Goal: Task Accomplishment & Management: Complete application form

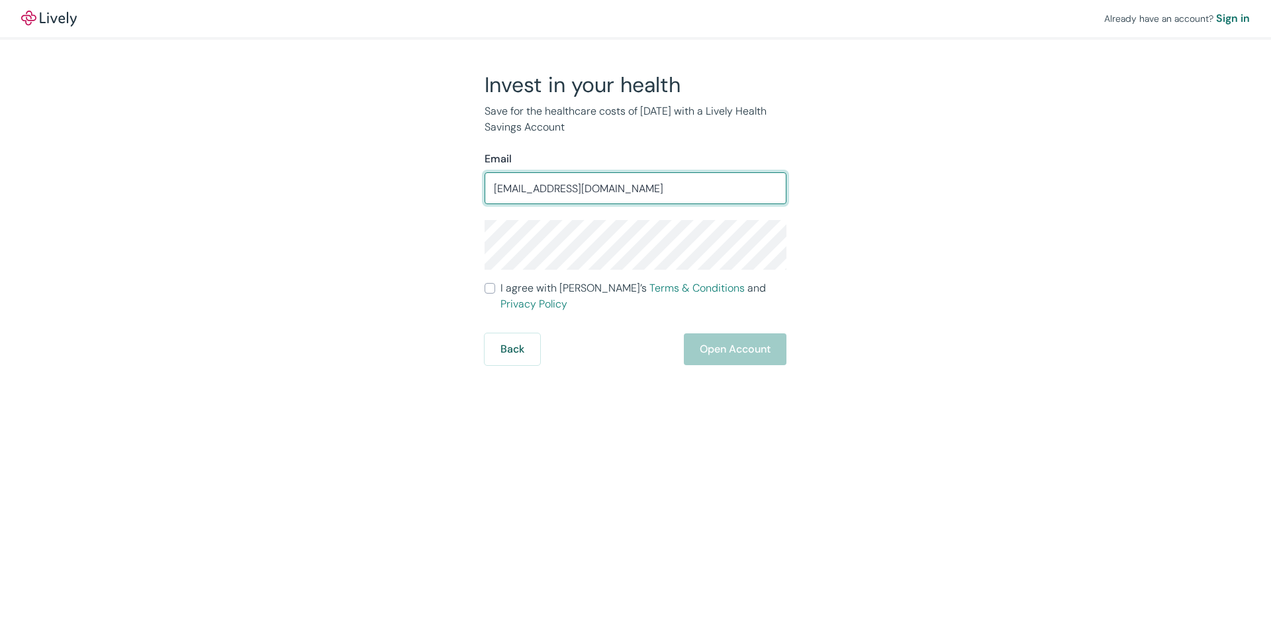
type input "[EMAIL_ADDRESS][DOMAIN_NAME]"
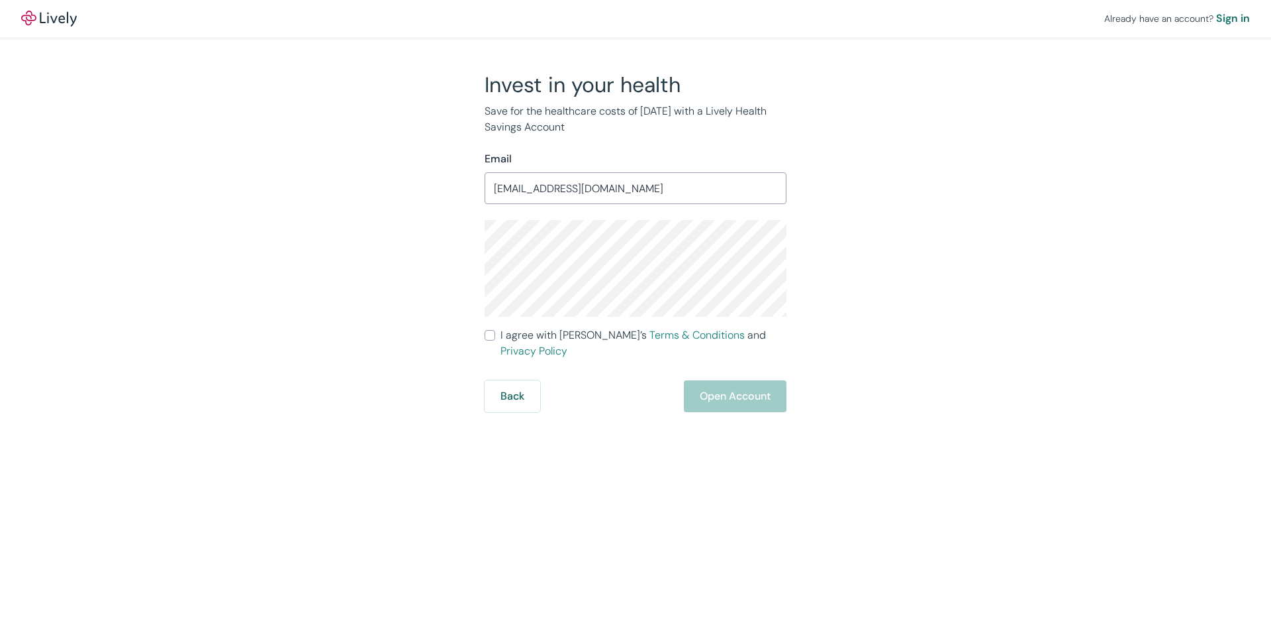
click at [545, 335] on span "I agree with Lively’s Terms & Conditions and Privacy Policy" at bounding box center [644, 343] width 286 height 32
click at [495, 335] on input "I agree with Lively’s Terms & Conditions and Privacy Policy" at bounding box center [490, 335] width 11 height 11
checkbox input "true"
click at [328, 279] on div "Invest in your health Save for the healthcare costs of tomorrow with a Lively H…" at bounding box center [628, 242] width 636 height 340
click at [724, 380] on button "Open Account" at bounding box center [735, 396] width 103 height 32
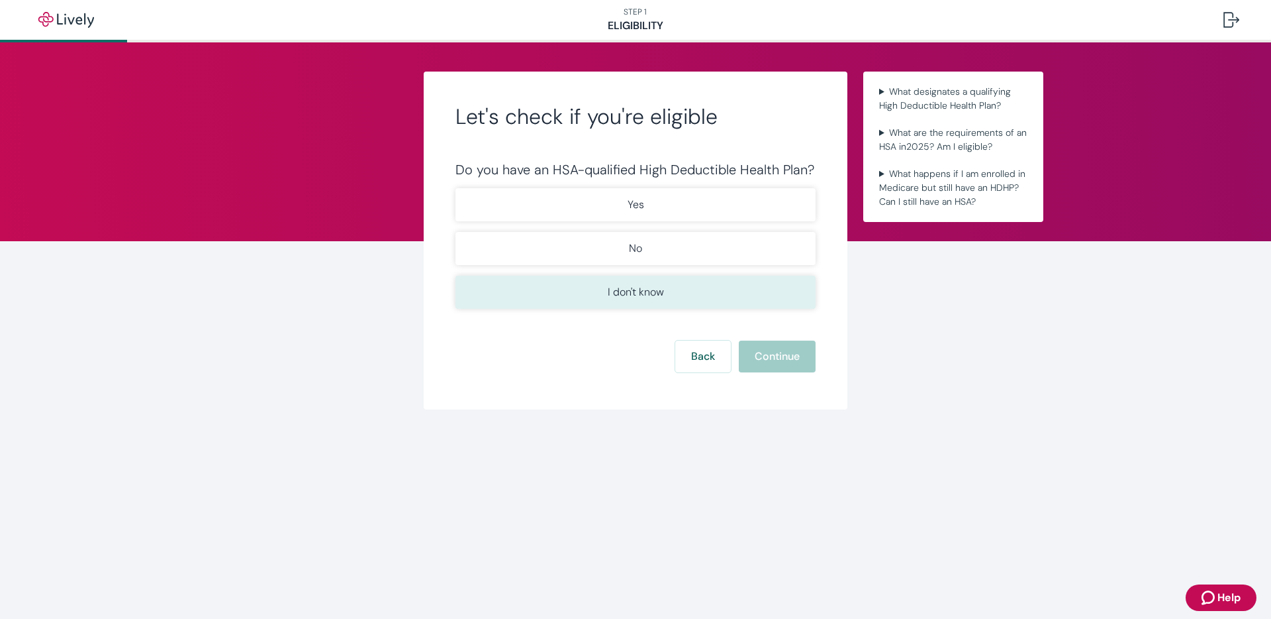
click at [649, 294] on p "I don't know" at bounding box center [636, 292] width 56 height 16
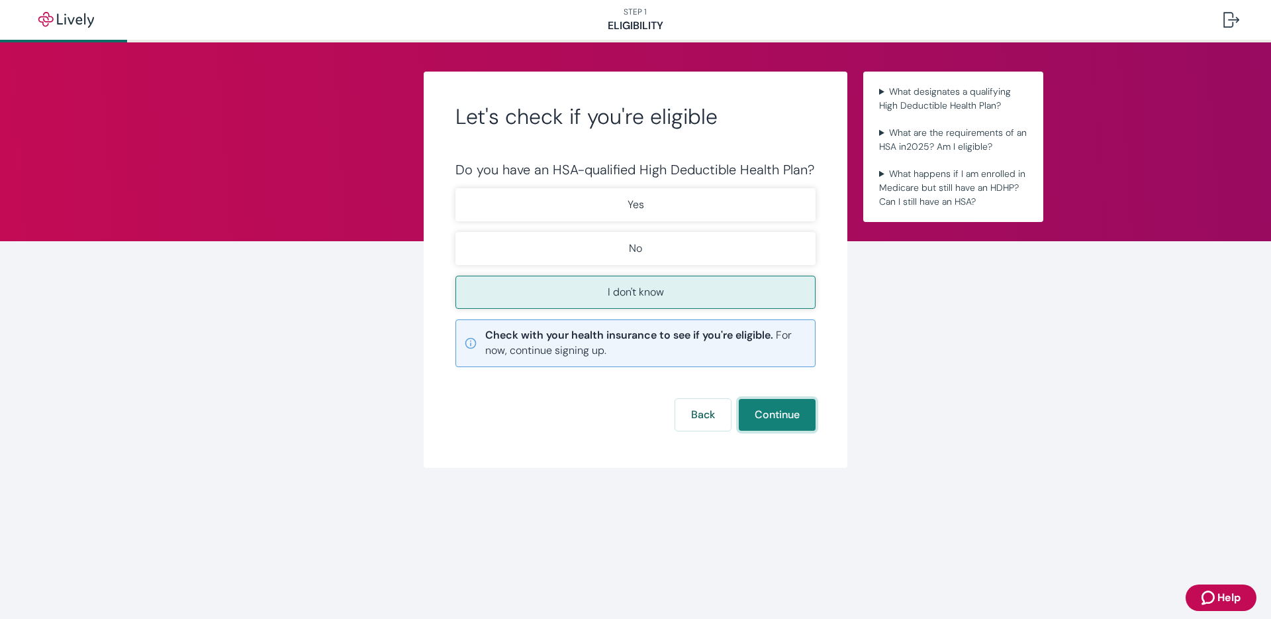
click at [777, 421] on button "Continue" at bounding box center [777, 415] width 77 height 32
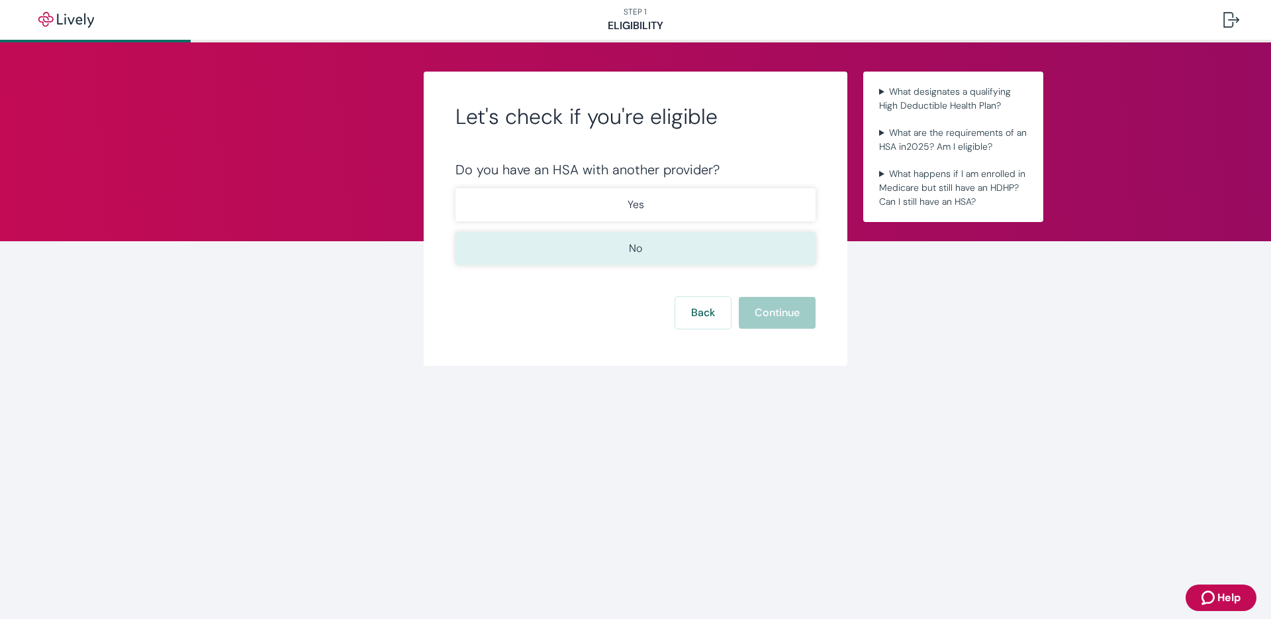
click at [632, 249] on p "No" at bounding box center [635, 248] width 13 height 16
click at [771, 312] on button "Continue" at bounding box center [777, 313] width 77 height 32
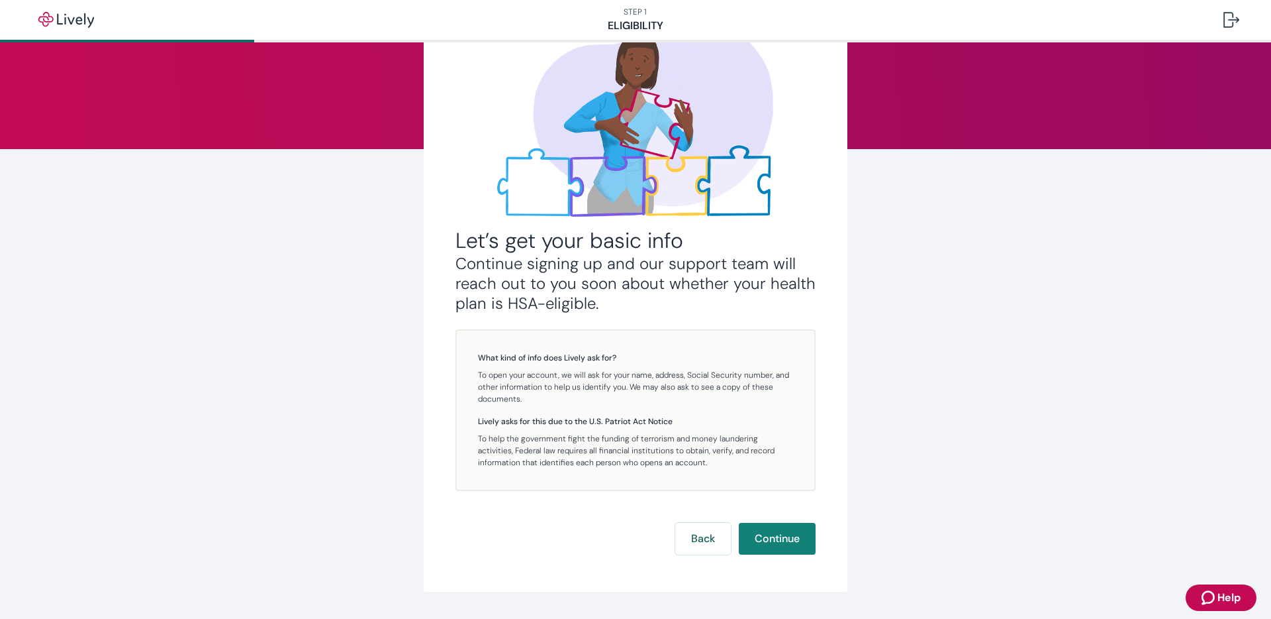
scroll to position [128, 0]
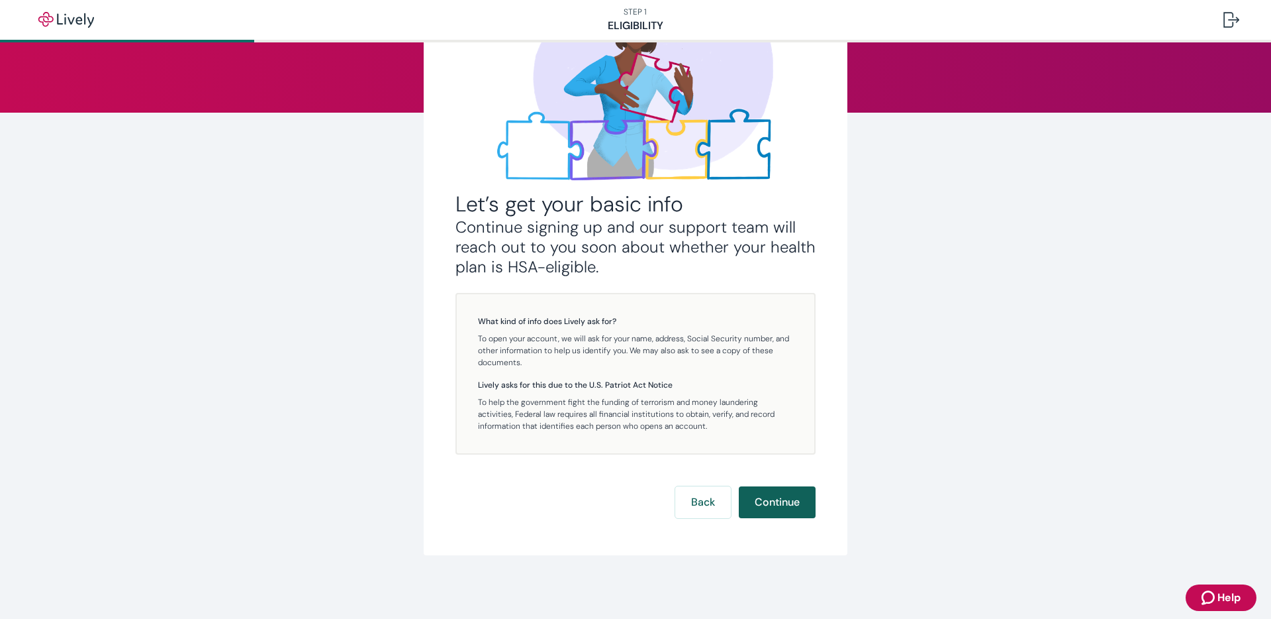
click at [761, 504] on button "Continue" at bounding box center [777, 502] width 77 height 32
